Goal: Share content: Share content

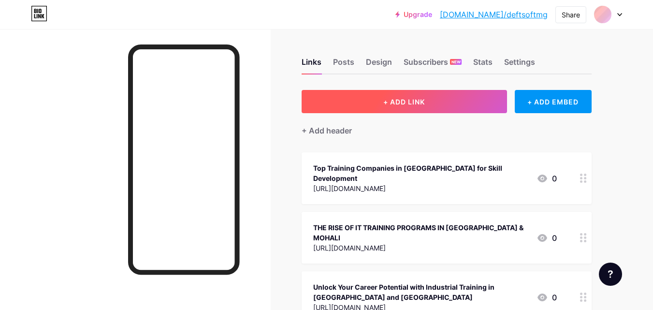
click at [337, 110] on button "+ ADD LINK" at bounding box center [405, 101] width 206 height 23
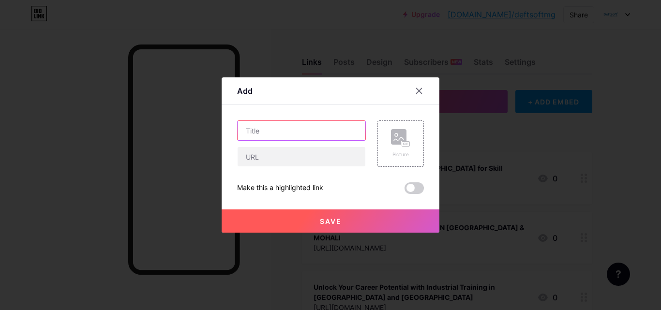
click at [304, 132] on input "text" at bounding box center [301, 130] width 128 height 19
click at [299, 119] on div "Content YouTube Play YouTube video without leaving your page. ADD Vimeo Play Vi…" at bounding box center [330, 149] width 187 height 89
click at [296, 124] on input "text" at bounding box center [301, 130] width 128 height 19
paste input "Lo ipsum’d sita-conse adipisc elits, doeius tem incid utlaboree dolore ma al en…"
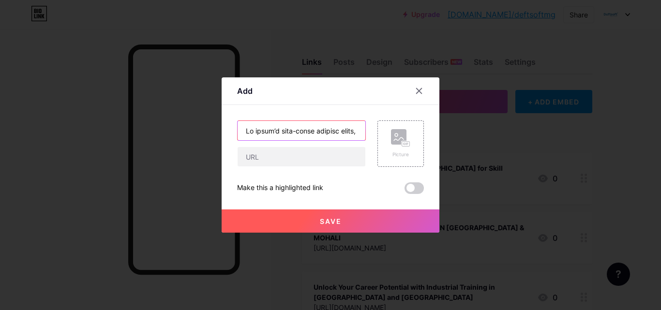
scroll to position [0, 11213]
type input "Lo ipsum’d sita-conse adipisc elits, doeius tem incid utlaboree dolore ma al en…"
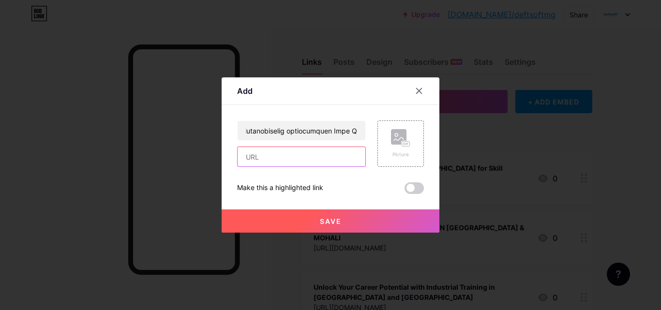
click at [280, 155] on input "text" at bounding box center [301, 156] width 128 height 19
paste input "[URL][DOMAIN_NAME]"
type input "[URL][DOMAIN_NAME]"
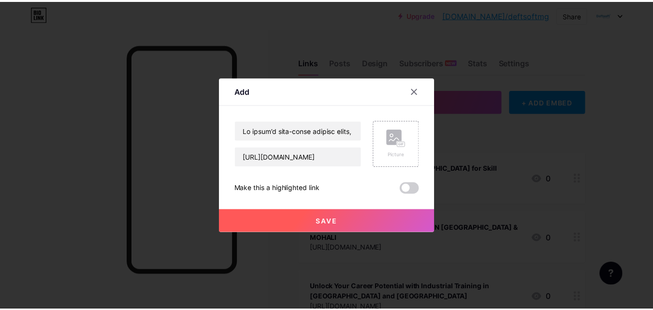
scroll to position [0, 0]
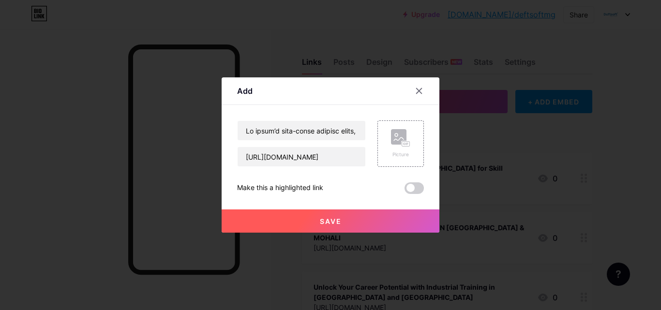
click at [296, 224] on button "Save" at bounding box center [330, 220] width 218 height 23
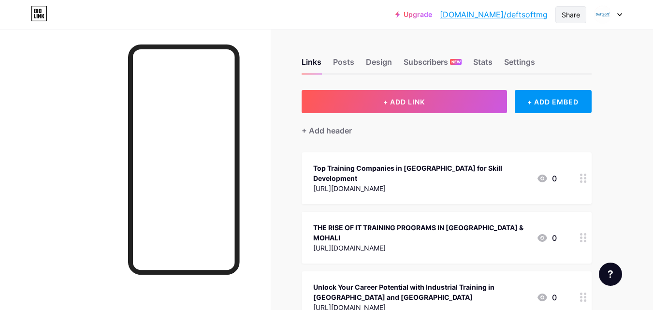
click at [561, 15] on div "Share" at bounding box center [571, 14] width 31 height 17
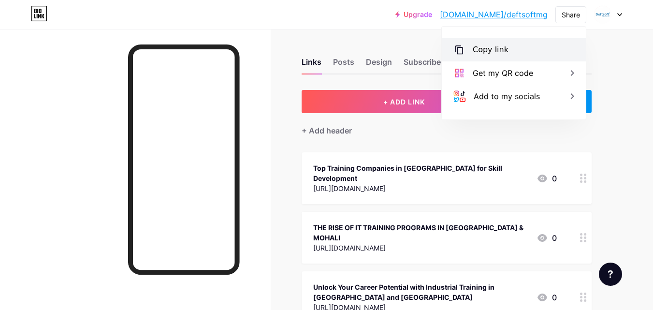
click at [531, 46] on div "Copy link" at bounding box center [514, 49] width 144 height 23
